Goal: Check status: Check status

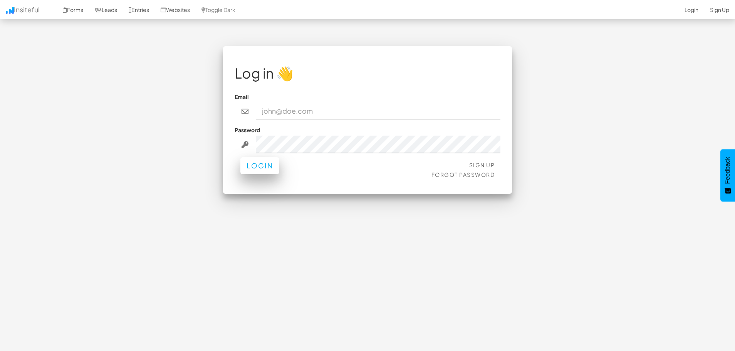
type input "[EMAIL_ADDRESS][DOMAIN_NAME]"
click at [256, 164] on button "Login" at bounding box center [259, 165] width 39 height 17
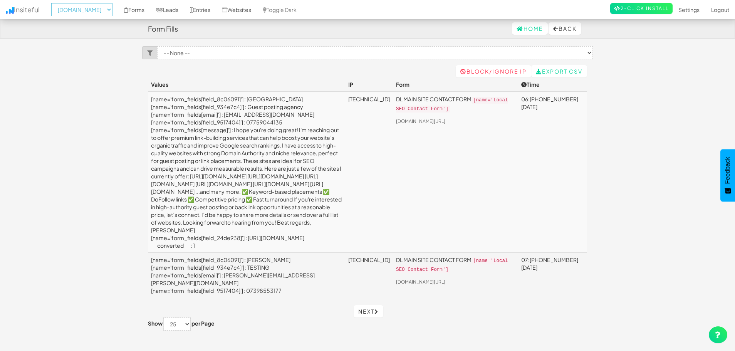
click at [111, 7] on select "-- None -- aeoagency.co.uk seoagencyscotland.com digital-landscope.com" at bounding box center [81, 9] width 61 height 13
select select "2520"
click at [54, 3] on select "-- None -- aeoagency.co.uk seoagencyscotland.com digital-landscope.com" at bounding box center [81, 9] width 61 height 13
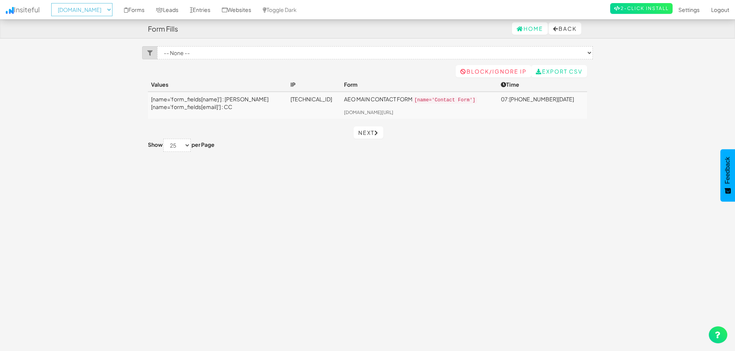
click at [92, 7] on select "-- None -- aeoagency.co.uk seoagencyscotland.com digital-landscope.com" at bounding box center [81, 9] width 61 height 13
select select "2519"
click at [54, 3] on select "-- None -- aeoagency.co.uk seoagencyscotland.com digital-landscope.com" at bounding box center [81, 9] width 61 height 13
select select "2519"
click at [97, 119] on body "Form Fills Home Back Toggle navigation Insiteful -- None -- aeoagency.co.uk seo…" at bounding box center [367, 182] width 735 height 364
